Goal: Information Seeking & Learning: Find specific fact

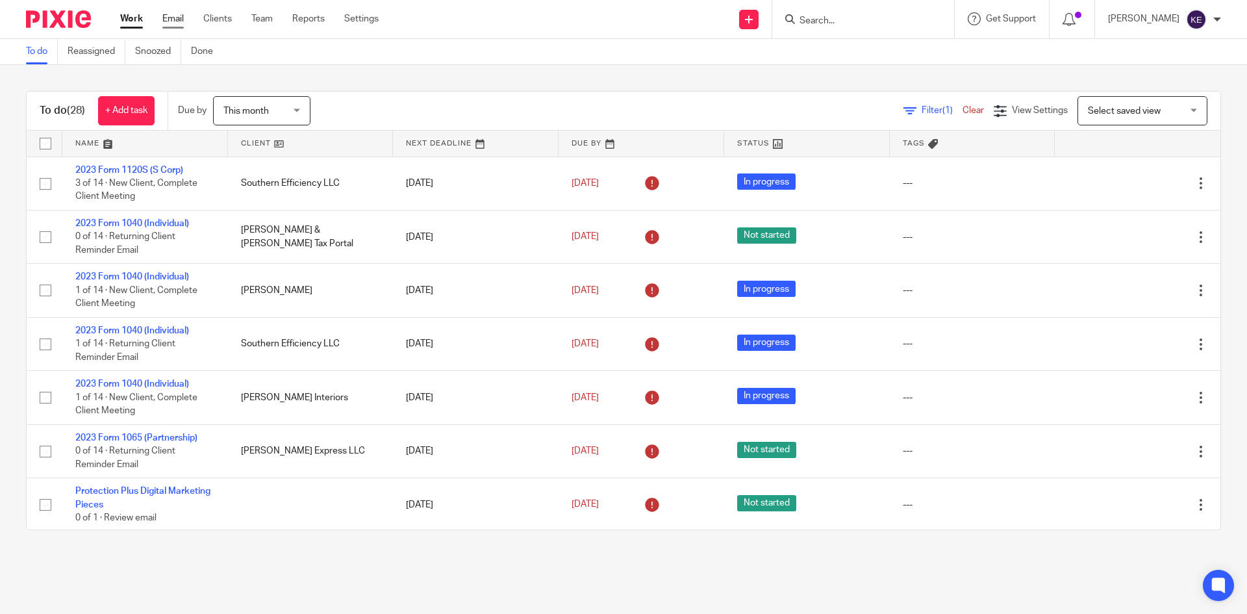
click at [178, 18] on link "Email" at bounding box center [172, 18] width 21 height 13
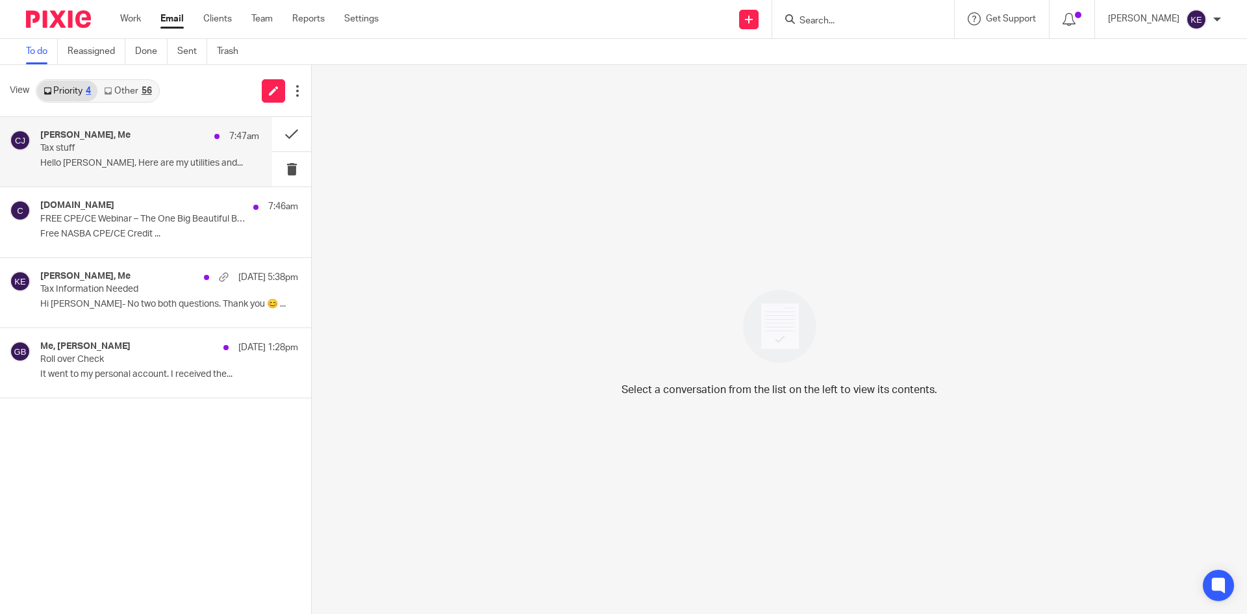
click at [92, 136] on h4 "[PERSON_NAME], Me" at bounding box center [85, 135] width 90 height 11
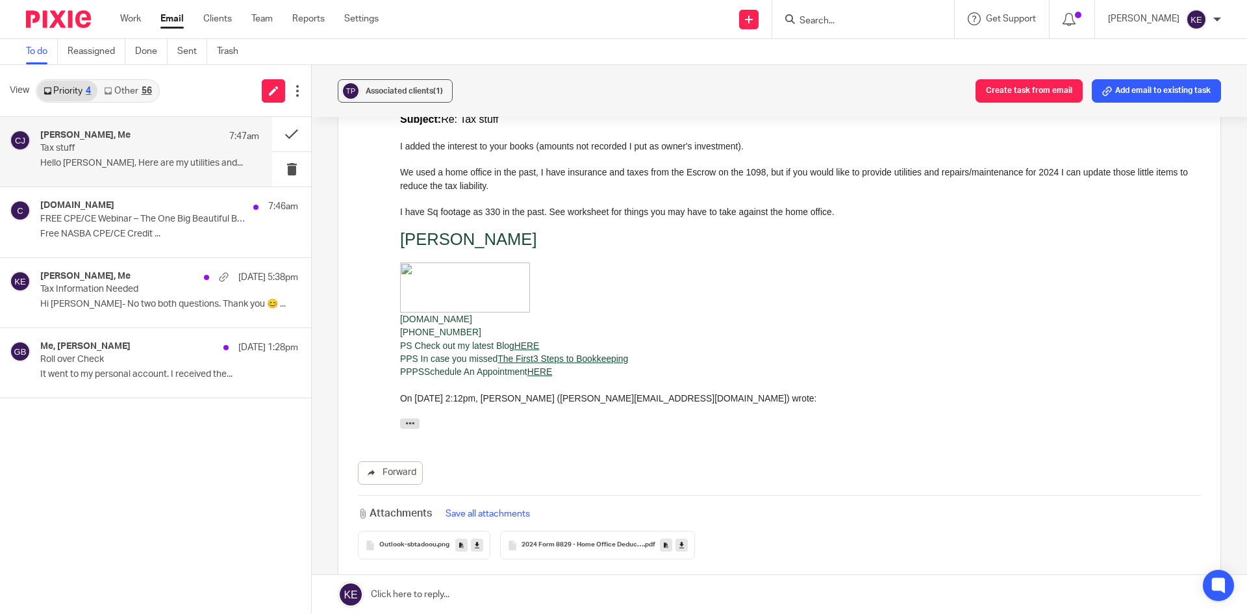
scroll to position [1319, 0]
click at [583, 540] on span "2024 Form 8829 - Home Office Deduction Worksheet" at bounding box center [583, 544] width 122 height 8
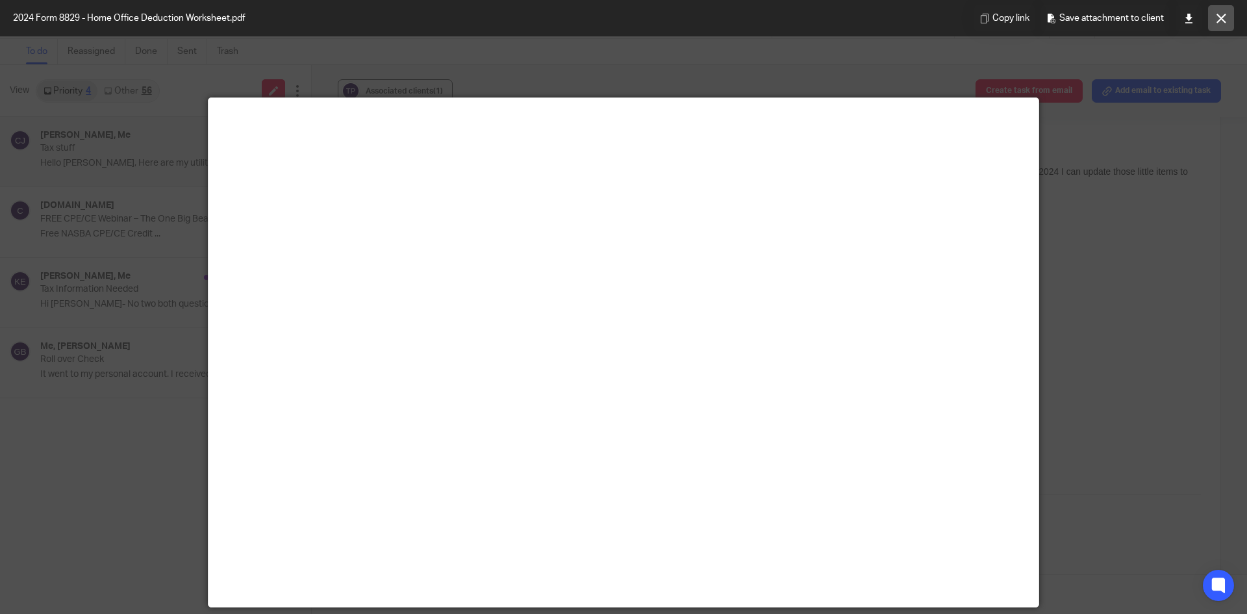
click at [1221, 15] on icon at bounding box center [1222, 19] width 10 height 10
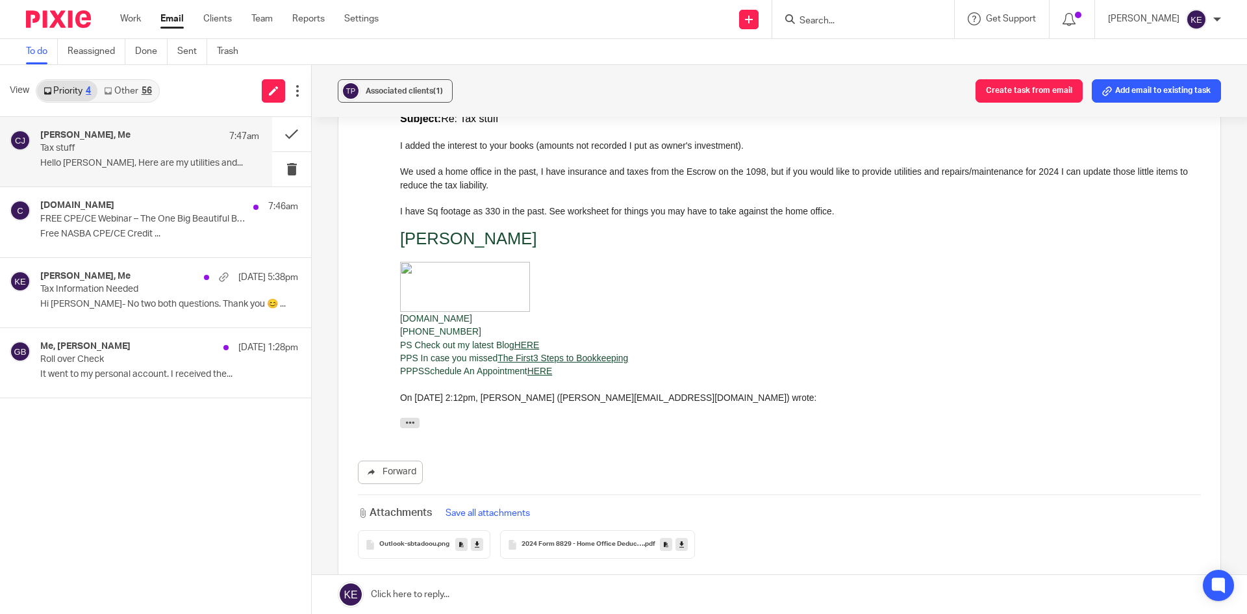
click at [165, 147] on p "Tax stuff" at bounding box center [127, 148] width 175 height 11
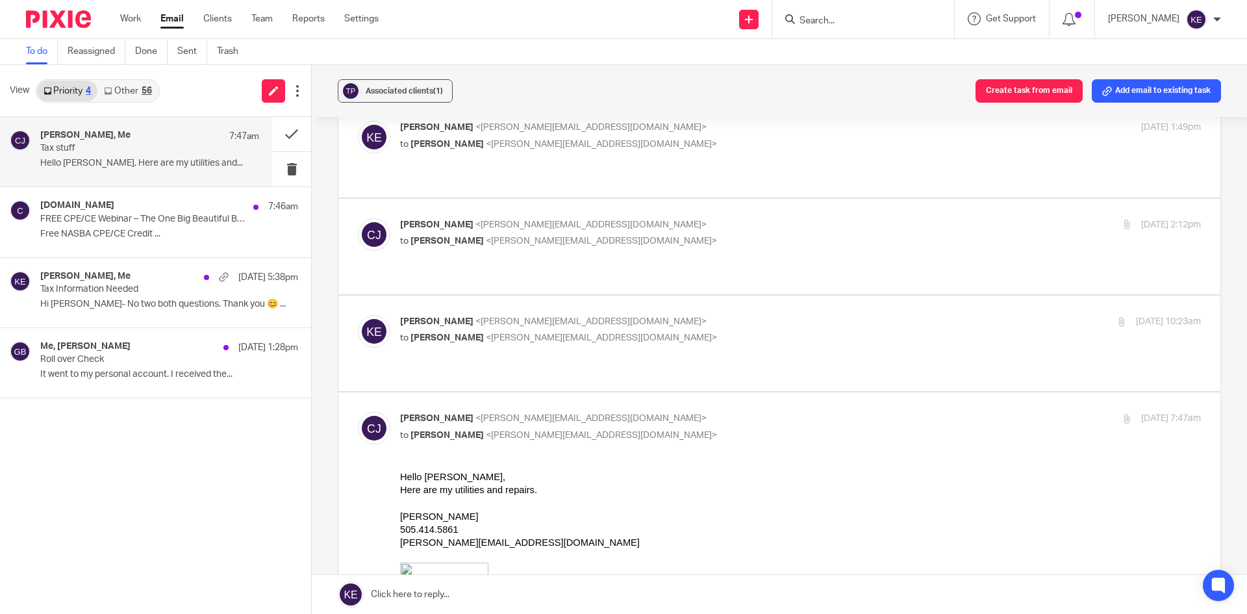
scroll to position [735, 0]
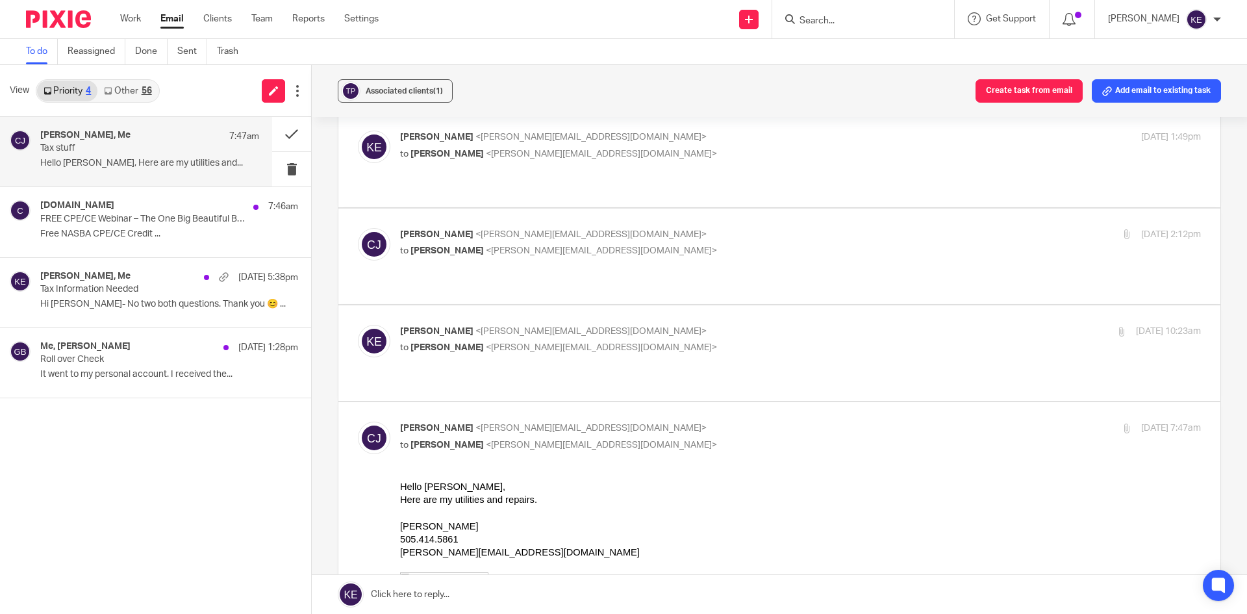
click at [679, 325] on p "[PERSON_NAME] <[PERSON_NAME][EMAIL_ADDRESS][DOMAIN_NAME]>" at bounding box center [667, 332] width 534 height 14
checkbox input "true"
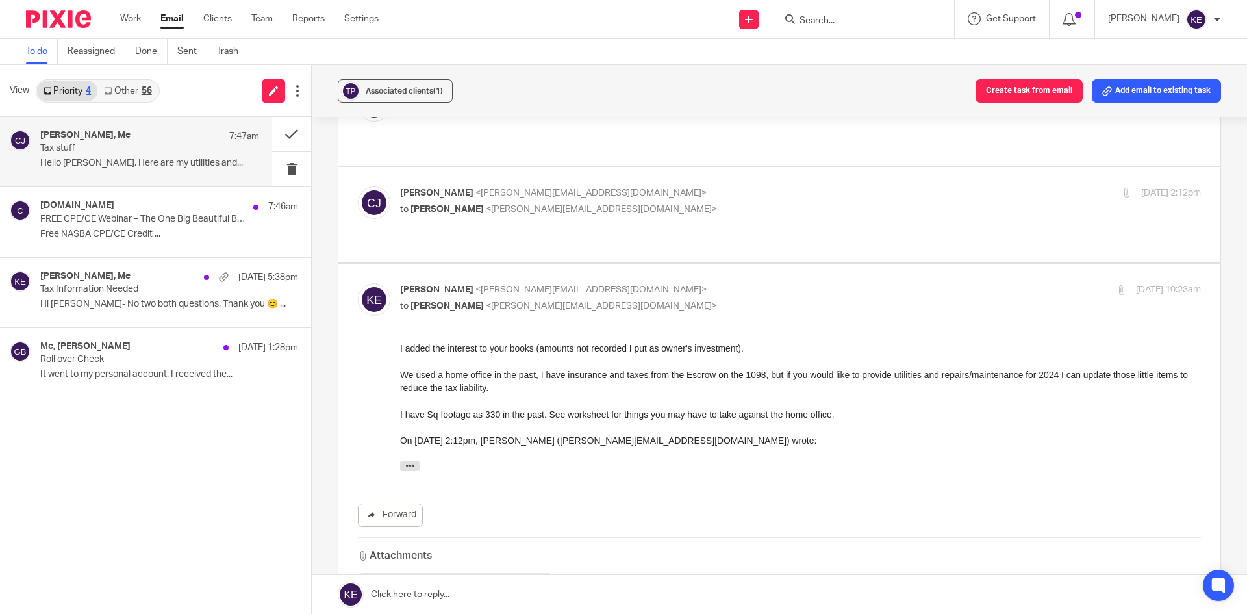
scroll to position [800, 0]
